Goal: Transaction & Acquisition: Purchase product/service

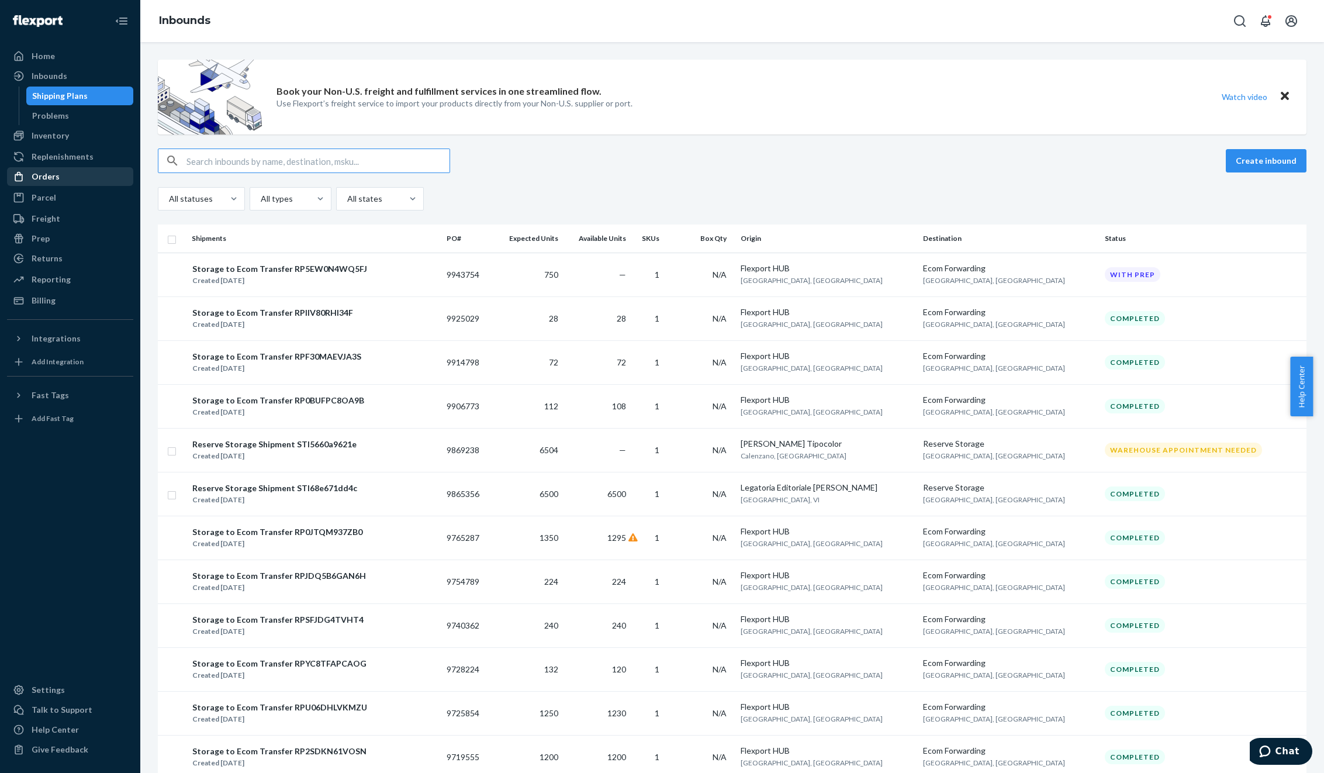
click at [52, 171] on div "Orders" at bounding box center [46, 177] width 28 height 12
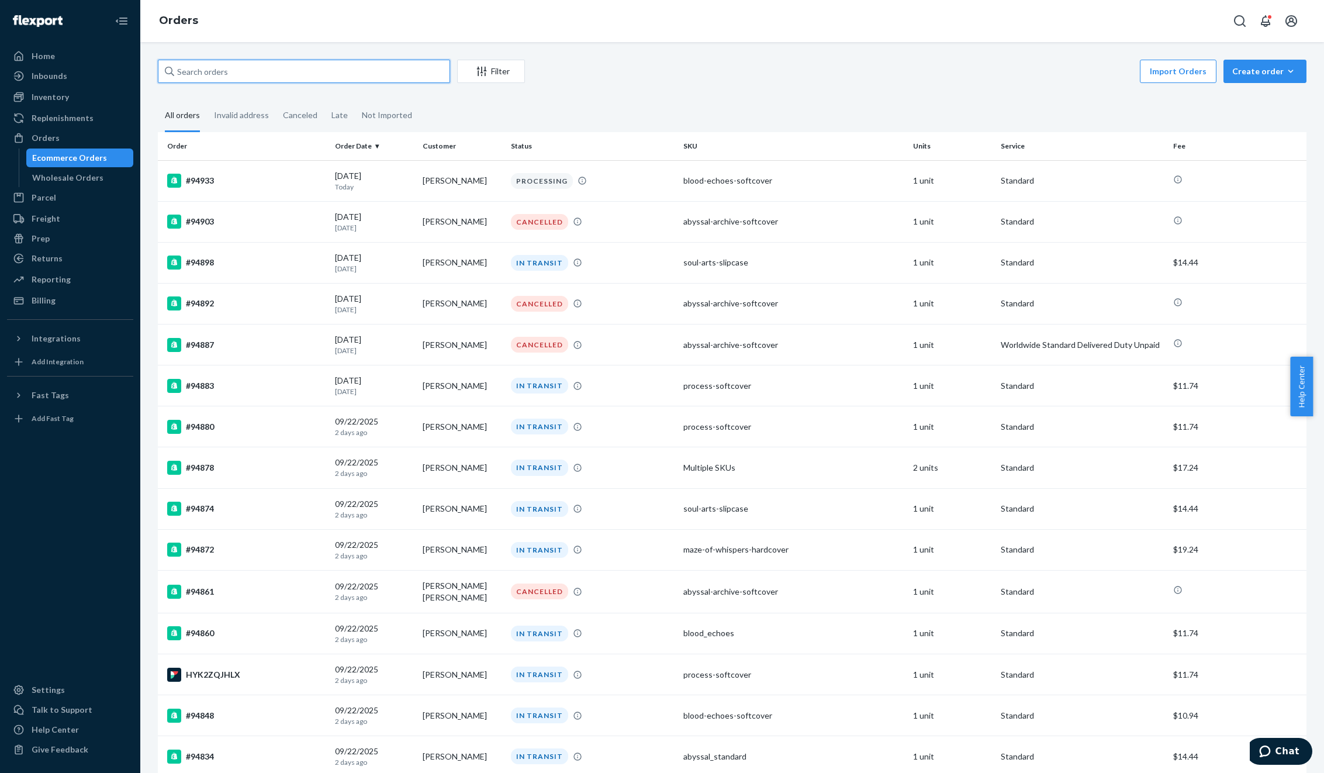
click at [215, 68] on input "text" at bounding box center [304, 71] width 292 height 23
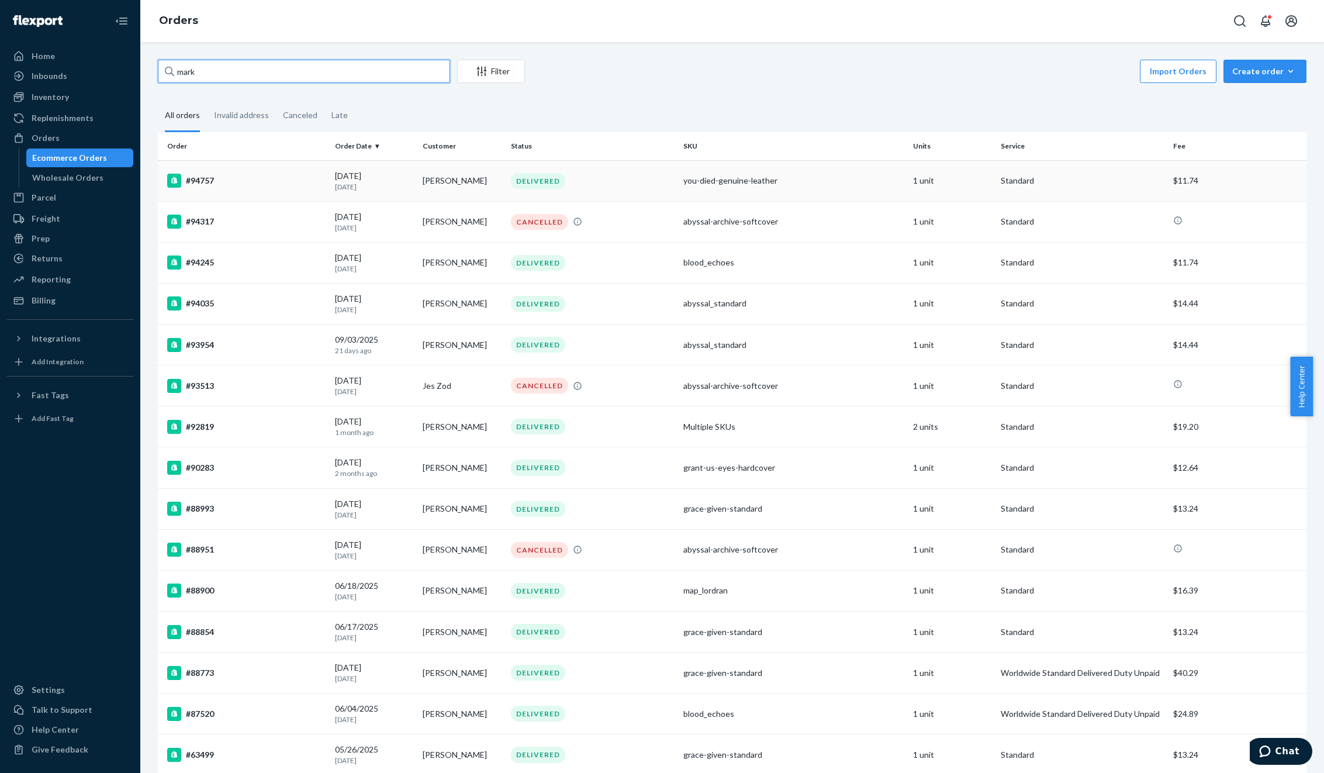
type input "mark"
click at [479, 189] on td "[PERSON_NAME]" at bounding box center [462, 180] width 88 height 41
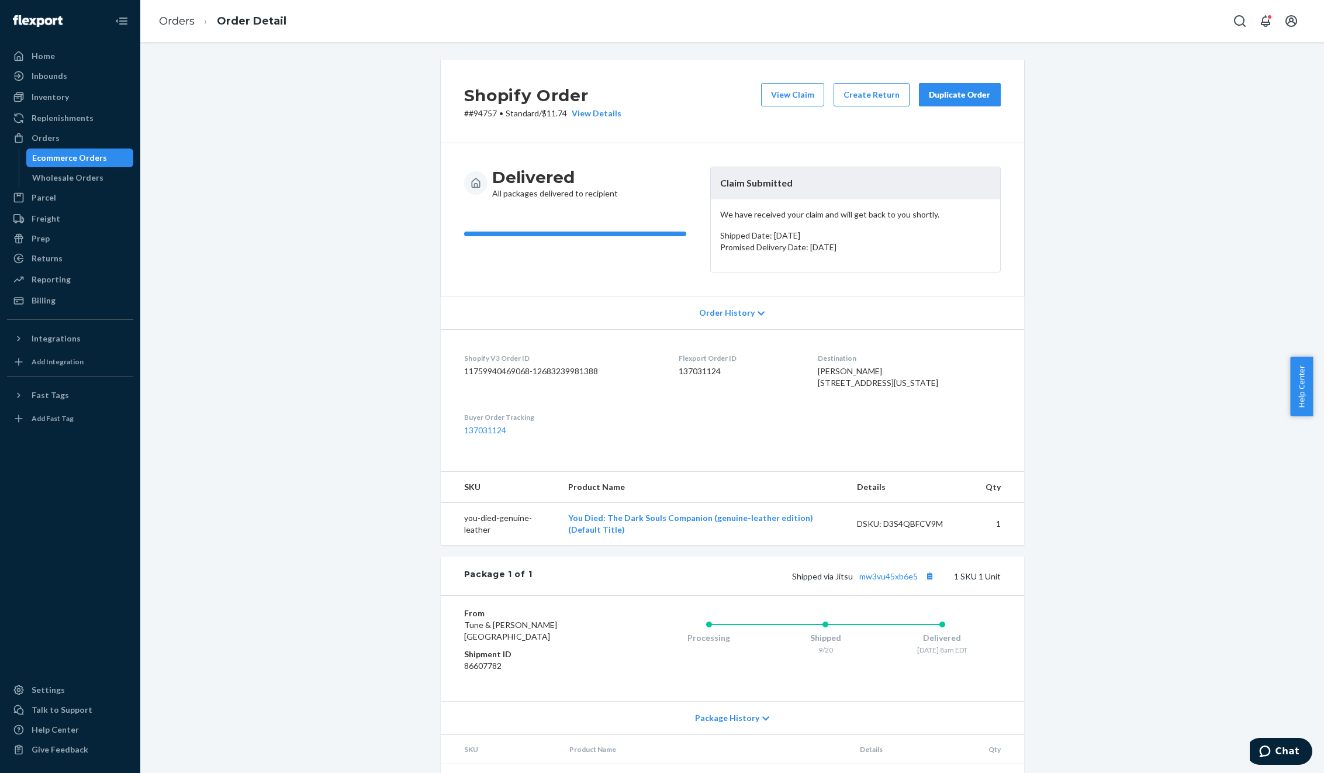
click at [956, 97] on div "Duplicate Order" at bounding box center [960, 95] width 62 height 12
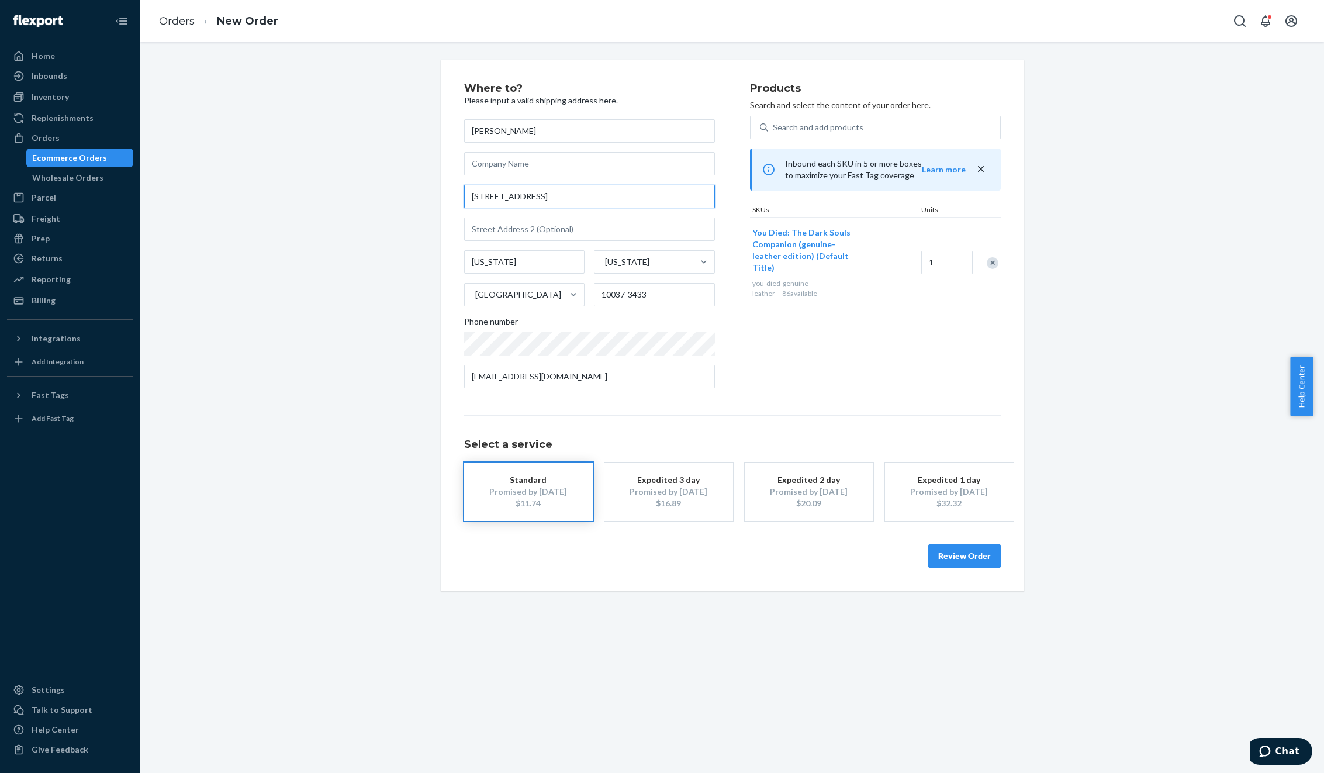
drag, startPoint x: 517, startPoint y: 197, endPoint x: 613, endPoint y: 196, distance: 95.9
click at [603, 196] on input "[STREET_ADDRESS]" at bounding box center [589, 196] width 251 height 23
type input "[STREET_ADDRESS]"
paste input "Apt 2B"
type input "Apt 2B"
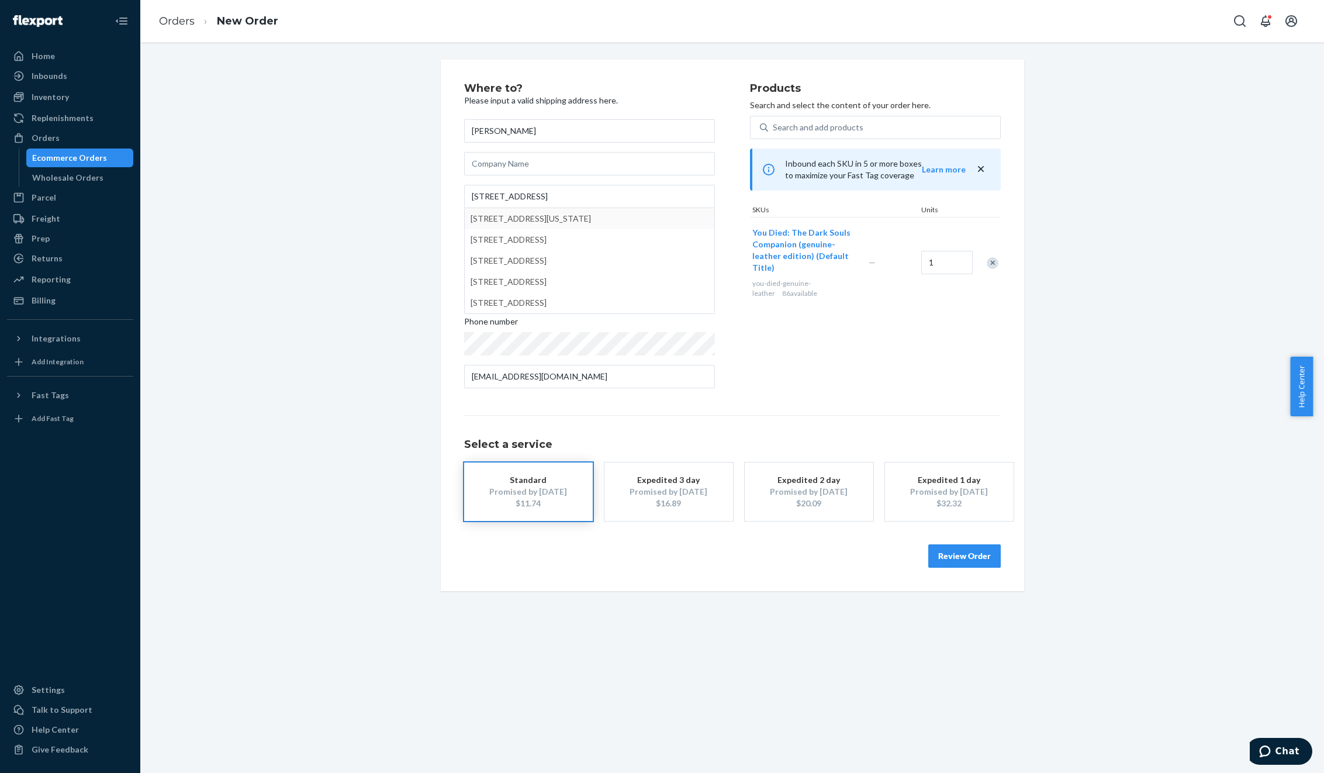
click at [351, 230] on div "Where to? Please input a valid shipping address here. [PERSON_NAME] [STREET_ADD…" at bounding box center [732, 325] width 1166 height 531
click at [582, 189] on input "[STREET_ADDRESS]" at bounding box center [589, 196] width 251 height 23
type input "[STREET_ADDRESS]"
type input "[GEOGRAPHIC_DATA] - [US_STATE]"
type input "10037"
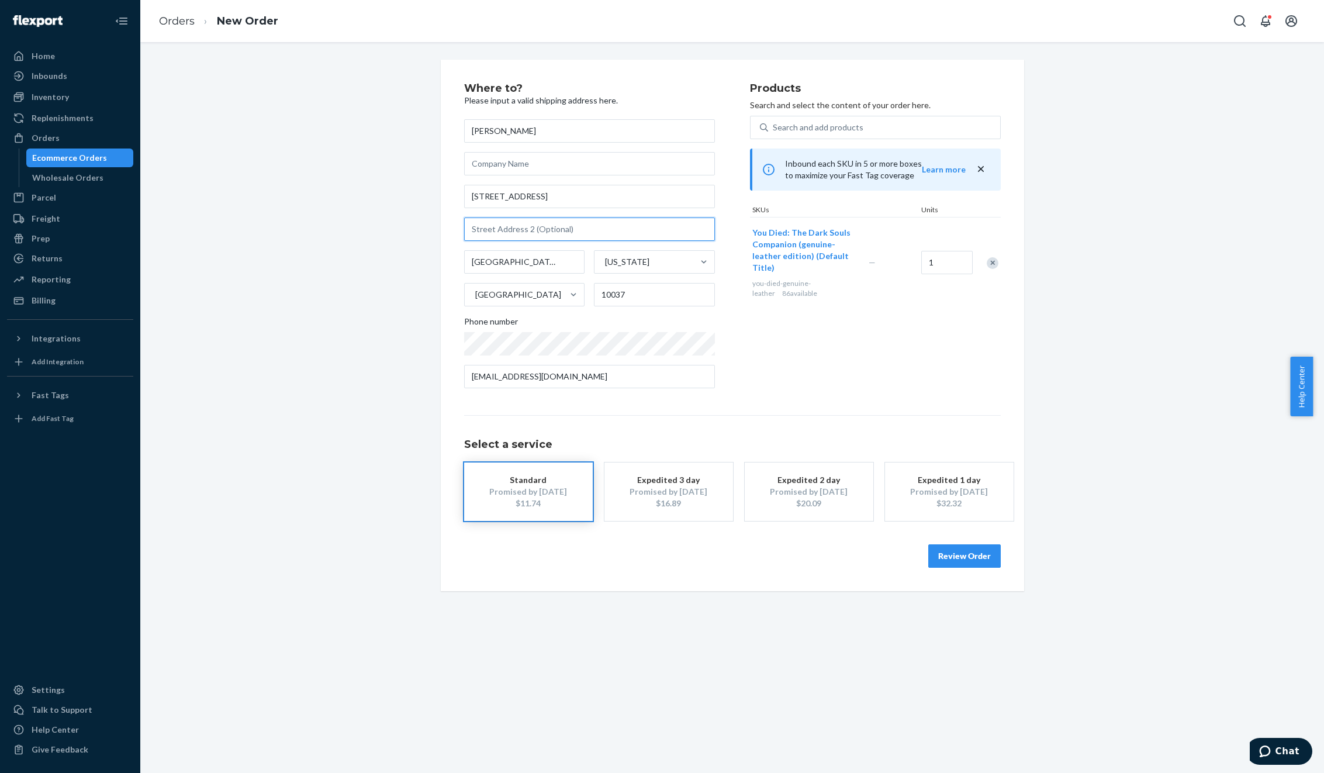
click at [527, 228] on input "text" at bounding box center [589, 228] width 251 height 23
paste input "Apt 2B"
type input "Apt 2B"
click at [295, 207] on div "Where to? Please input a valid shipping address here. [PERSON_NAME] [STREET_ADD…" at bounding box center [732, 325] width 1166 height 531
click at [805, 502] on div "$20.09" at bounding box center [809, 503] width 94 height 12
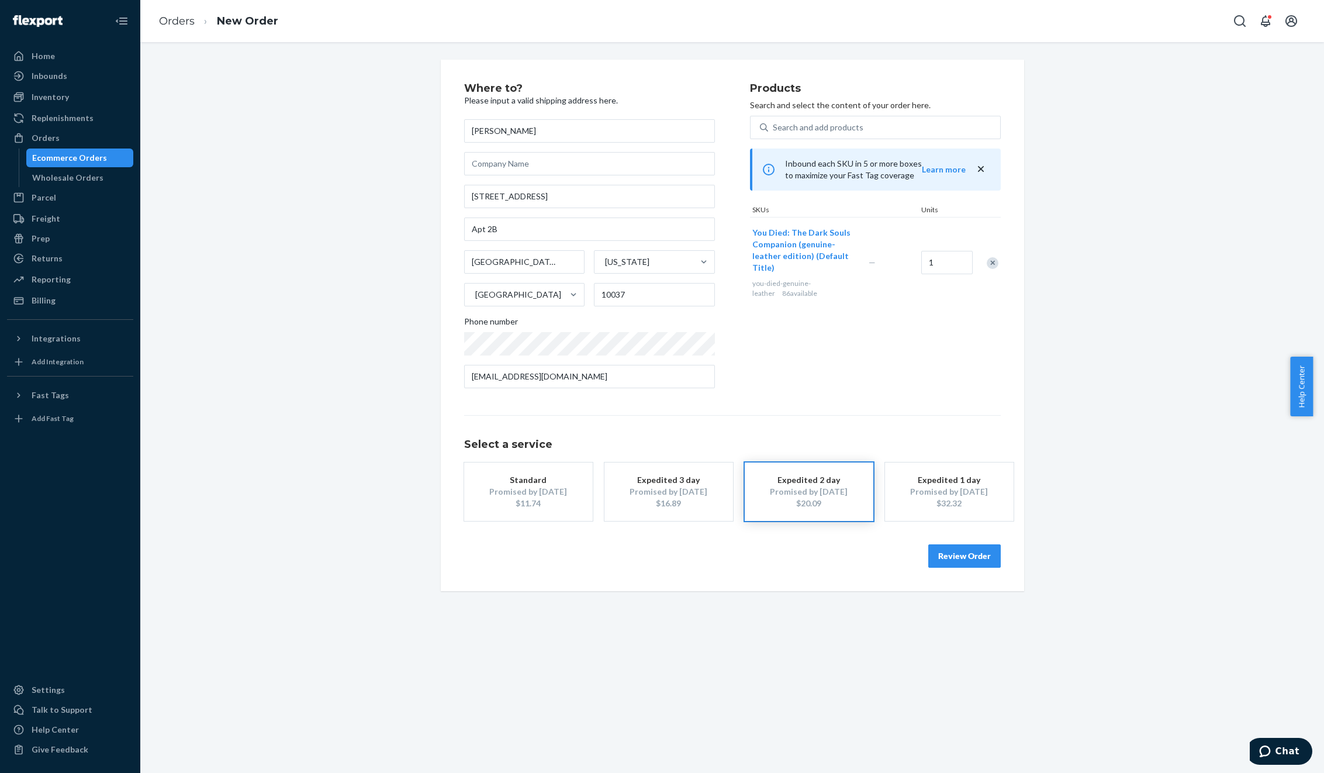
click at [722, 503] on button "Expedited 3 day Promised by [DATE] $16.89" at bounding box center [668, 491] width 129 height 58
click at [955, 562] on button "Review Order" at bounding box center [964, 555] width 72 height 23
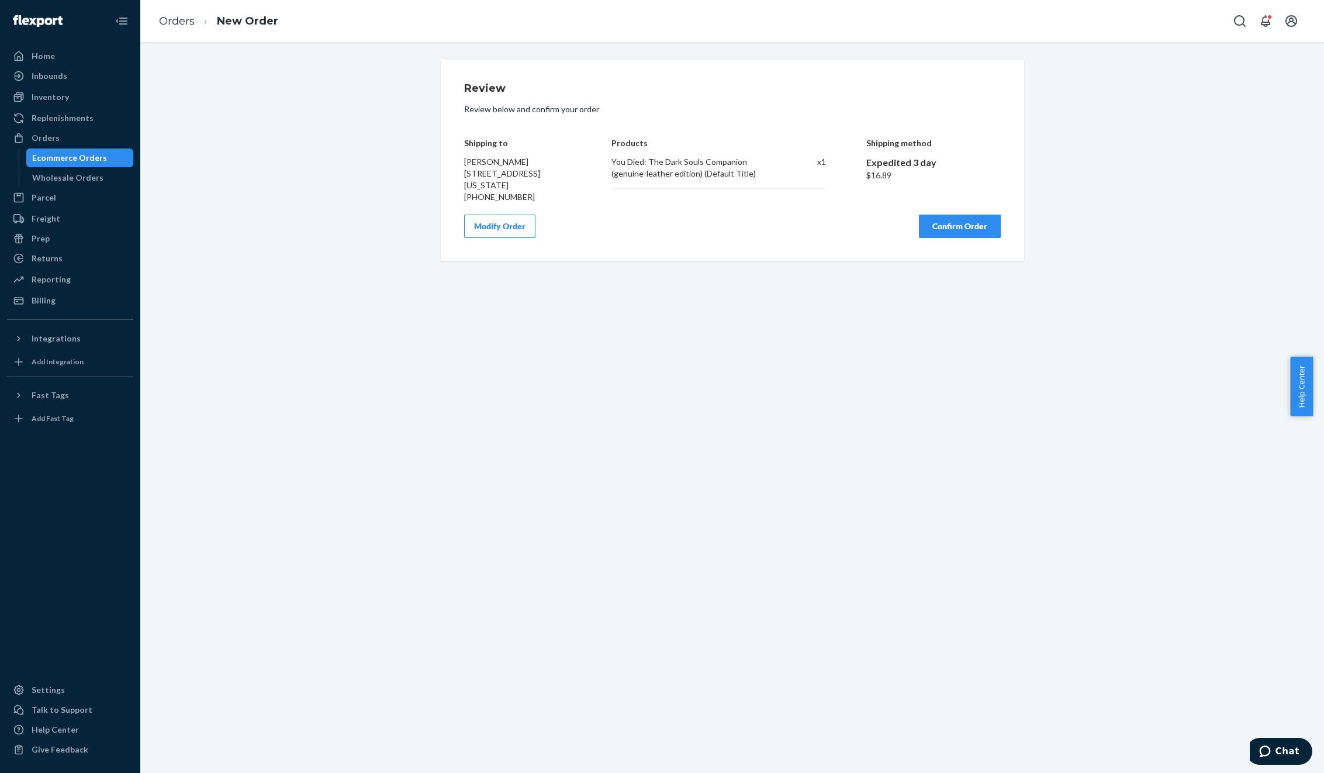
click at [940, 238] on button "Confirm Order" at bounding box center [960, 226] width 82 height 23
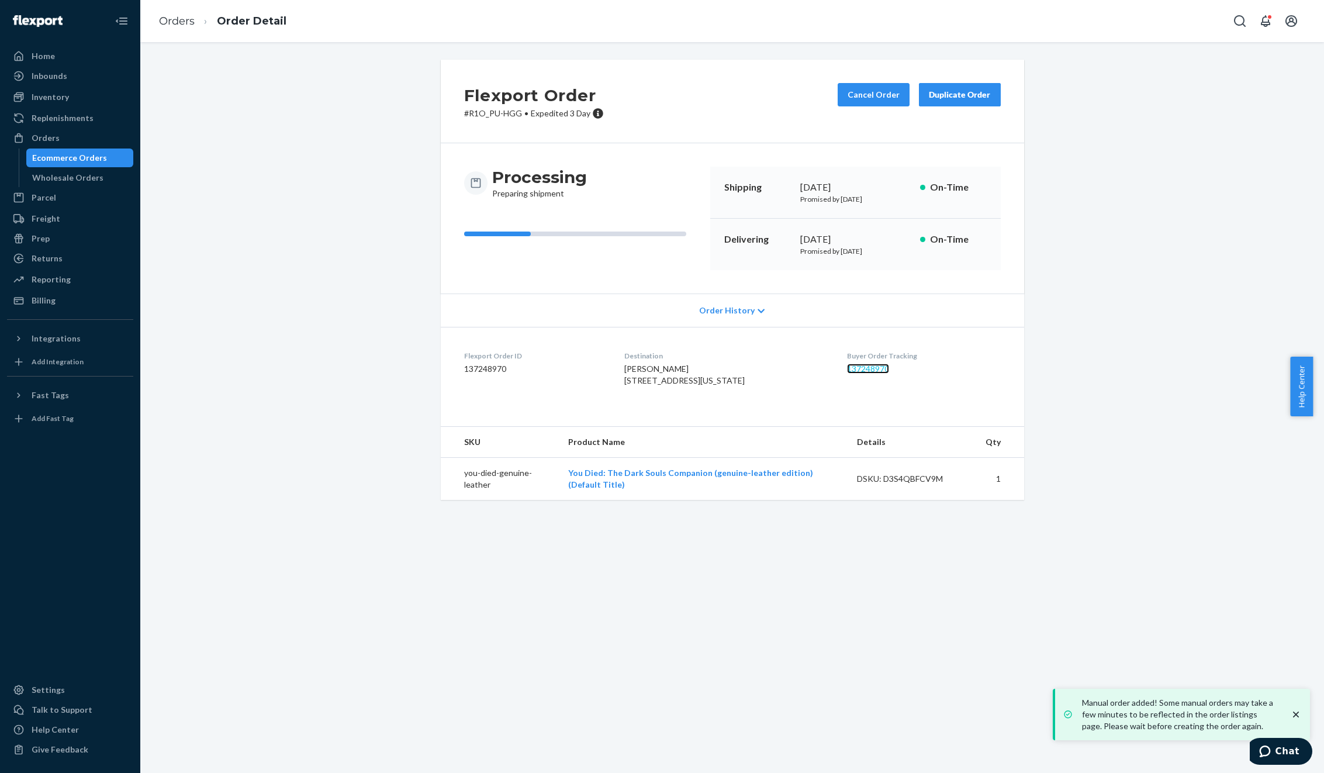
click at [847, 369] on link "137248970" at bounding box center [868, 369] width 42 height 10
